Goal: Navigation & Orientation: Find specific page/section

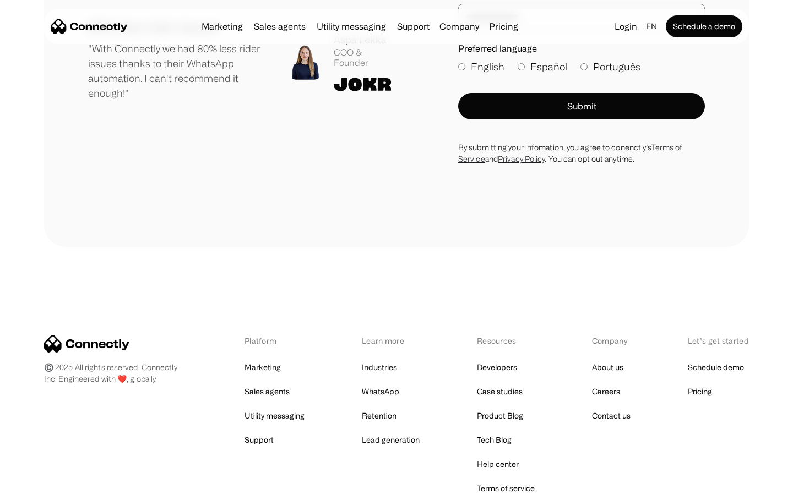
scroll to position [6050, 0]
